Goal: Information Seeking & Learning: Learn about a topic

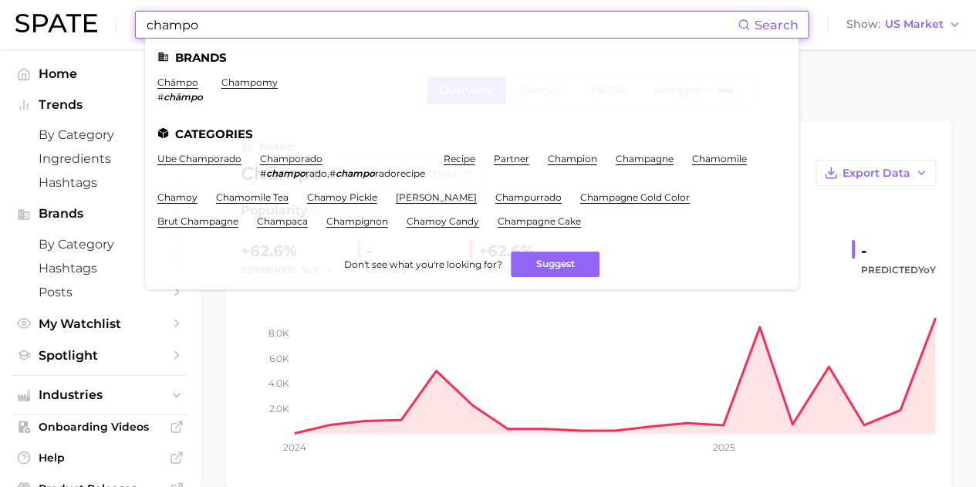
drag, startPoint x: 0, startPoint y: 0, endPoint x: 310, endPoint y: 30, distance: 311.7
click at [310, 30] on input "champo" at bounding box center [441, 25] width 593 height 26
drag, startPoint x: 117, startPoint y: 25, endPoint x: 0, endPoint y: 12, distance: 117.3
click at [0, 12] on header "champo Search Brands chāmpo # chāmpo champomy Categories ube champorado champor…" at bounding box center [488, 24] width 976 height 49
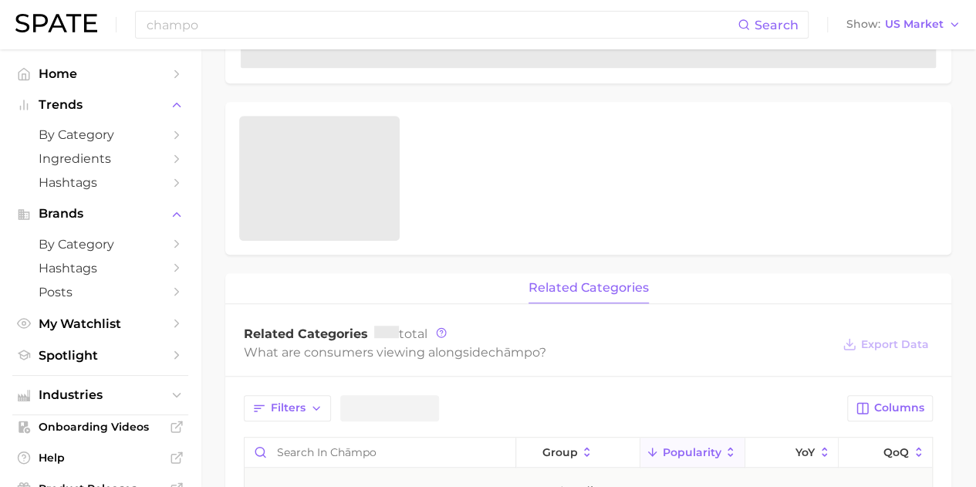
scroll to position [426, 0]
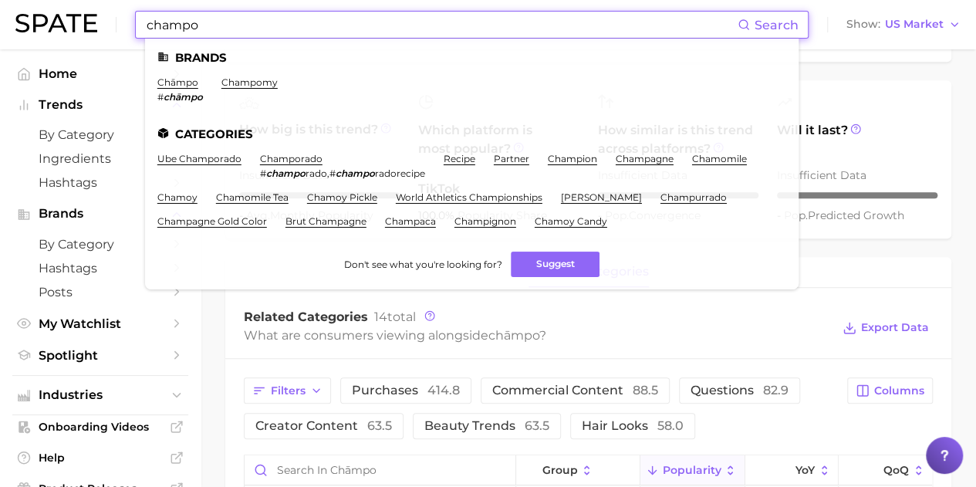
click at [256, 26] on input "champo" at bounding box center [441, 25] width 593 height 26
drag, startPoint x: 255, startPoint y: 25, endPoint x: 189, endPoint y: 19, distance: 65.8
click at [198, 19] on input "champo" at bounding box center [441, 25] width 593 height 26
drag, startPoint x: 208, startPoint y: 25, endPoint x: 10, endPoint y: 36, distance: 198.7
click at [11, 36] on header "champo Search Brands chāmpo # chāmpo champomy Categories ube champorado champor…" at bounding box center [488, 24] width 976 height 49
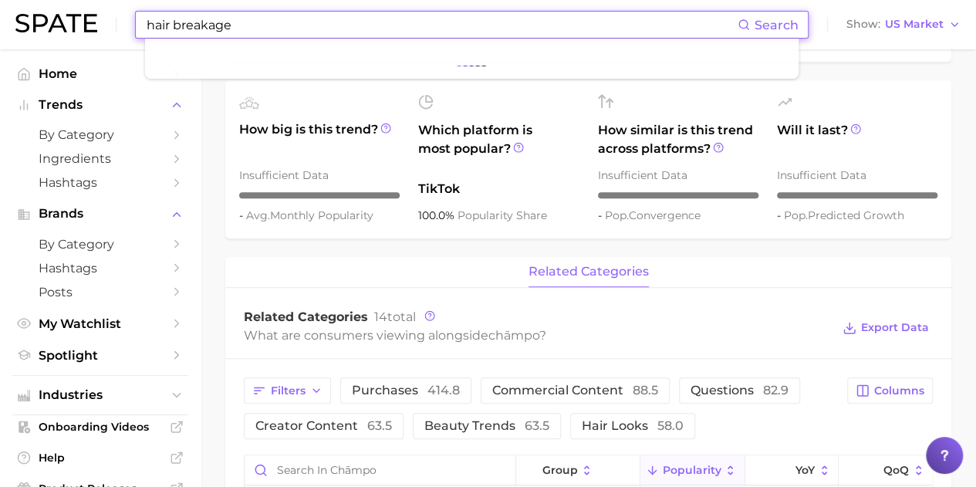
type input "hair breakage"
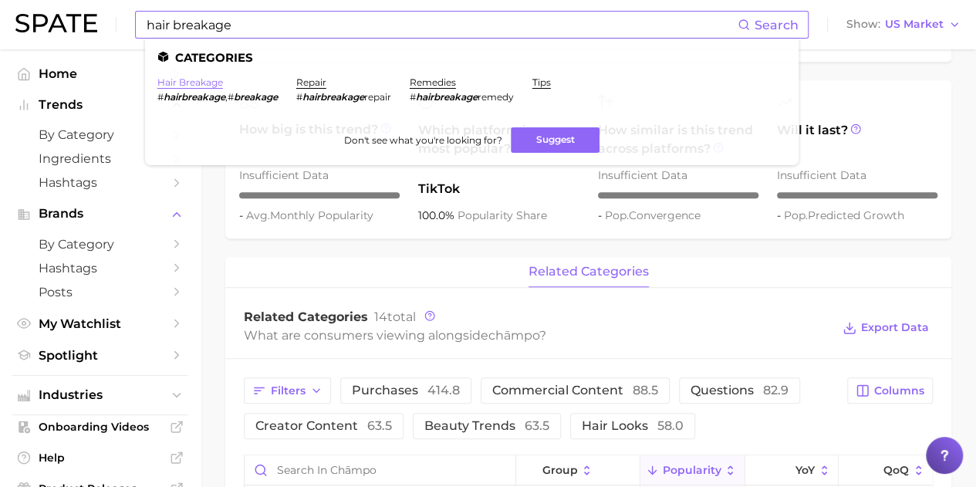
click at [205, 78] on link "hair breakage" at bounding box center [190, 82] width 66 height 12
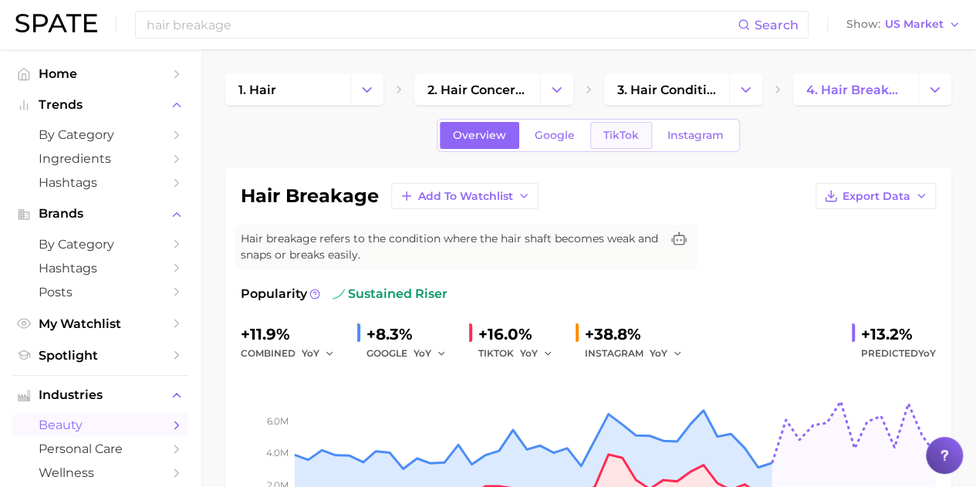
click at [604, 137] on span "TikTok" at bounding box center [622, 135] width 36 height 13
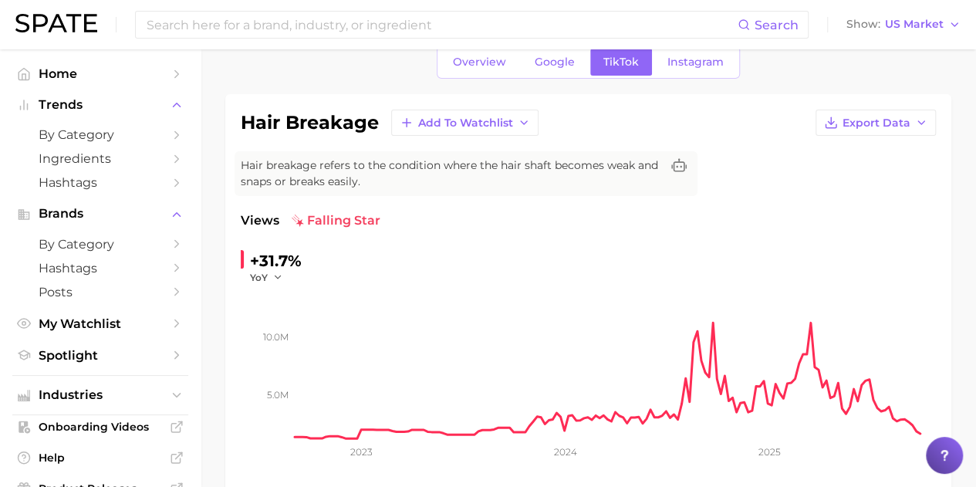
scroll to position [232, 0]
